Goal: Find specific page/section: Find specific page/section

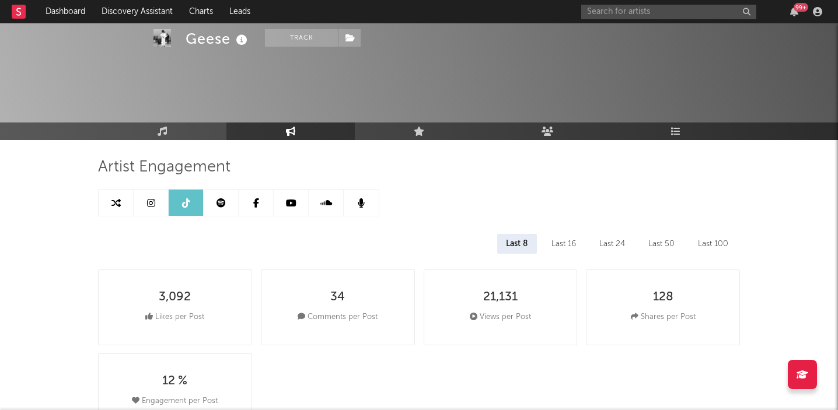
select select "6m"
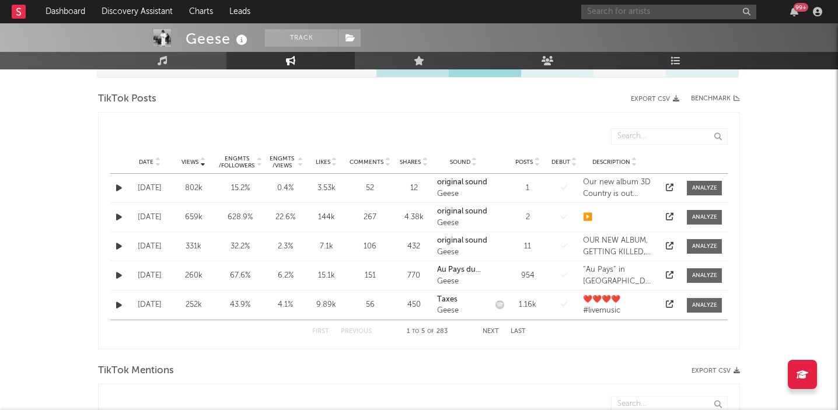
click at [601, 15] on input "text" at bounding box center [668, 12] width 175 height 15
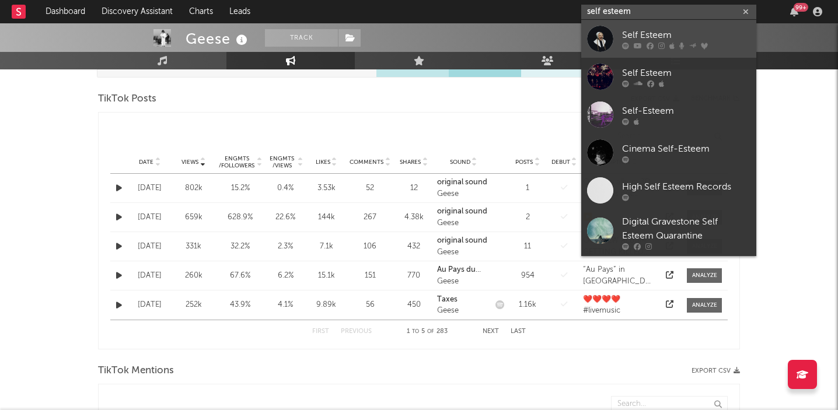
type input "self esteem"
click at [663, 34] on div "Self Esteem" at bounding box center [686, 35] width 128 height 14
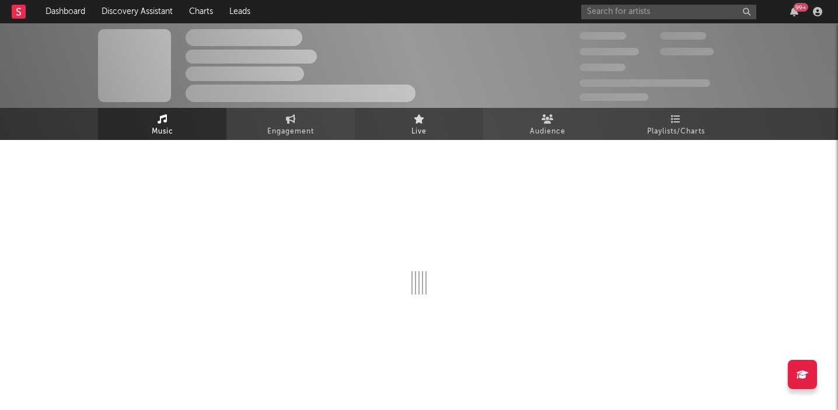
click at [420, 122] on icon at bounding box center [419, 118] width 11 height 9
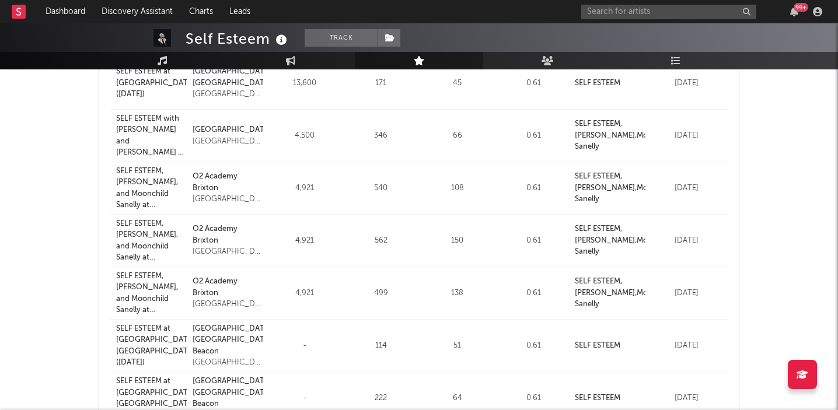
scroll to position [360, 0]
